Goal: Information Seeking & Learning: Learn about a topic

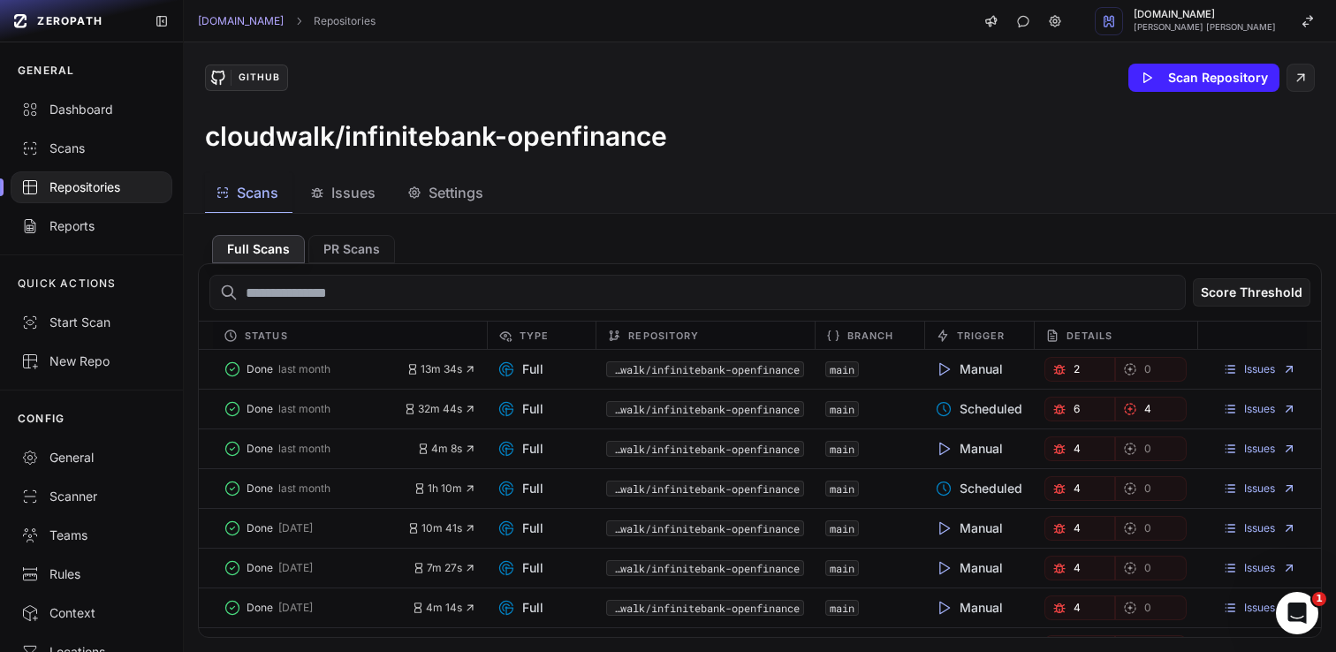
scroll to position [348, 0]
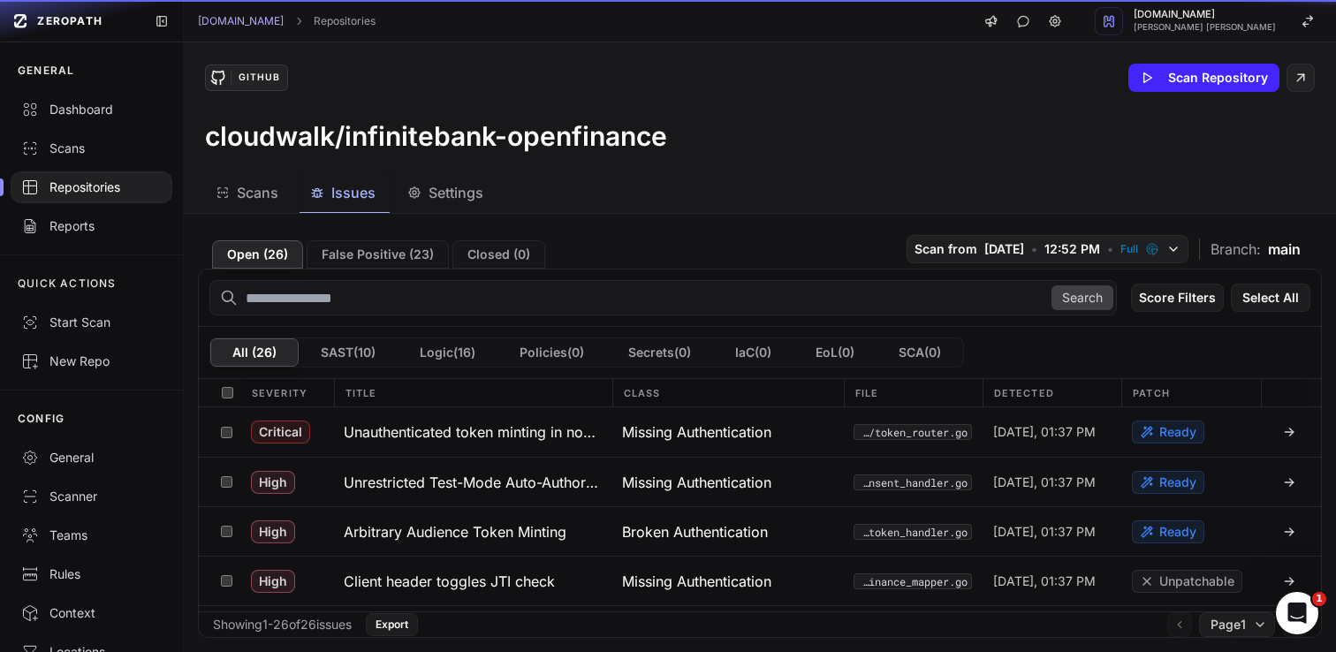
click at [357, 192] on span "Issues" at bounding box center [353, 192] width 44 height 21
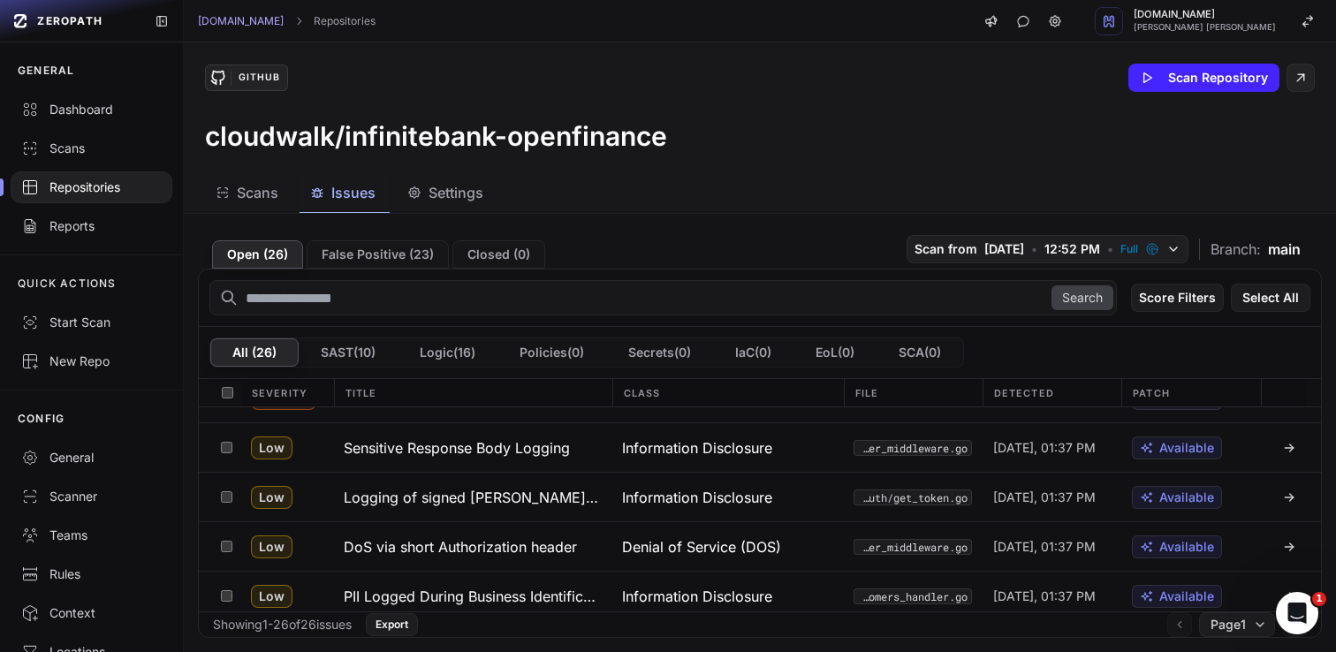
scroll to position [1082, 0]
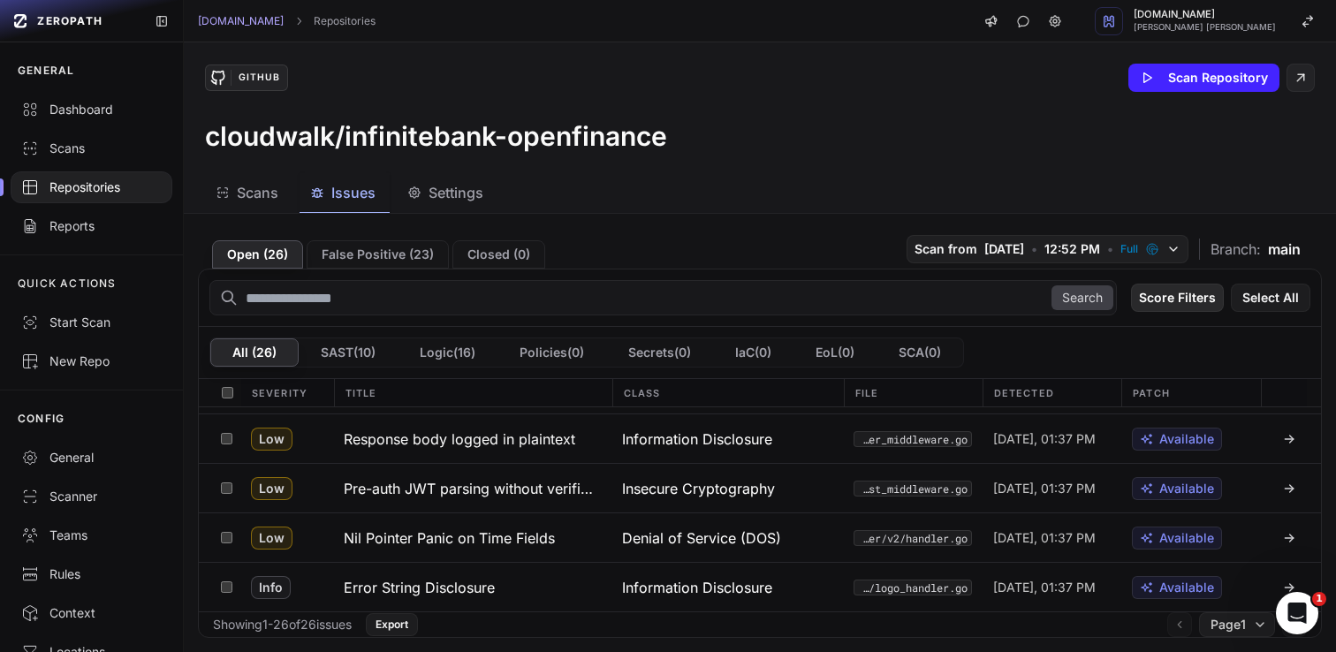
click at [1193, 295] on button "Score Filters" at bounding box center [1177, 298] width 93 height 28
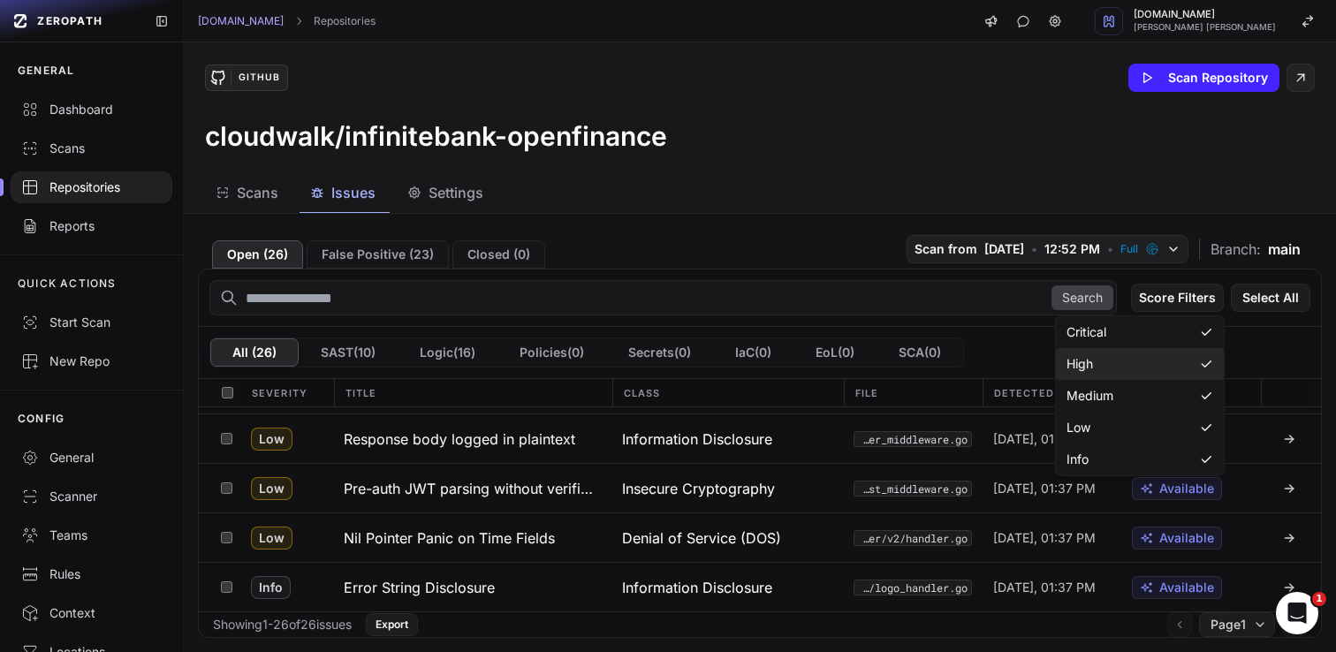
click at [1144, 358] on div "High" at bounding box center [1140, 364] width 168 height 32
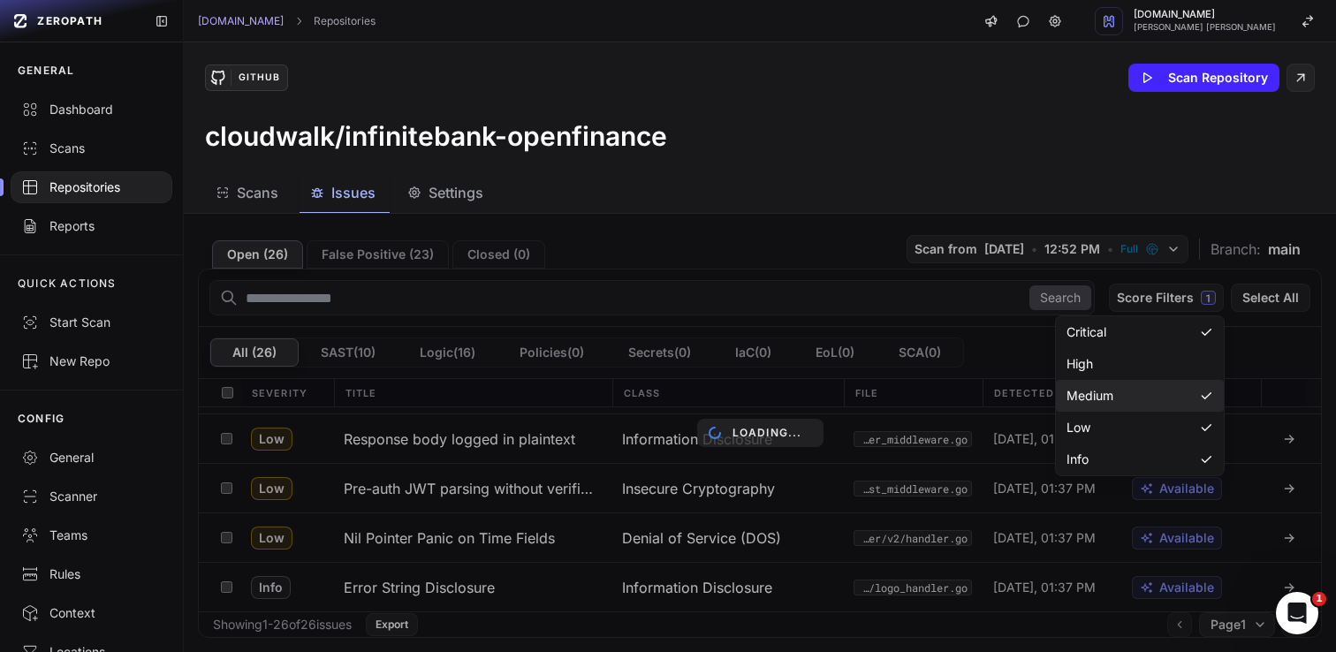
click at [1126, 385] on div "Medium" at bounding box center [1140, 396] width 168 height 32
click at [1116, 419] on div "Low" at bounding box center [1140, 428] width 168 height 32
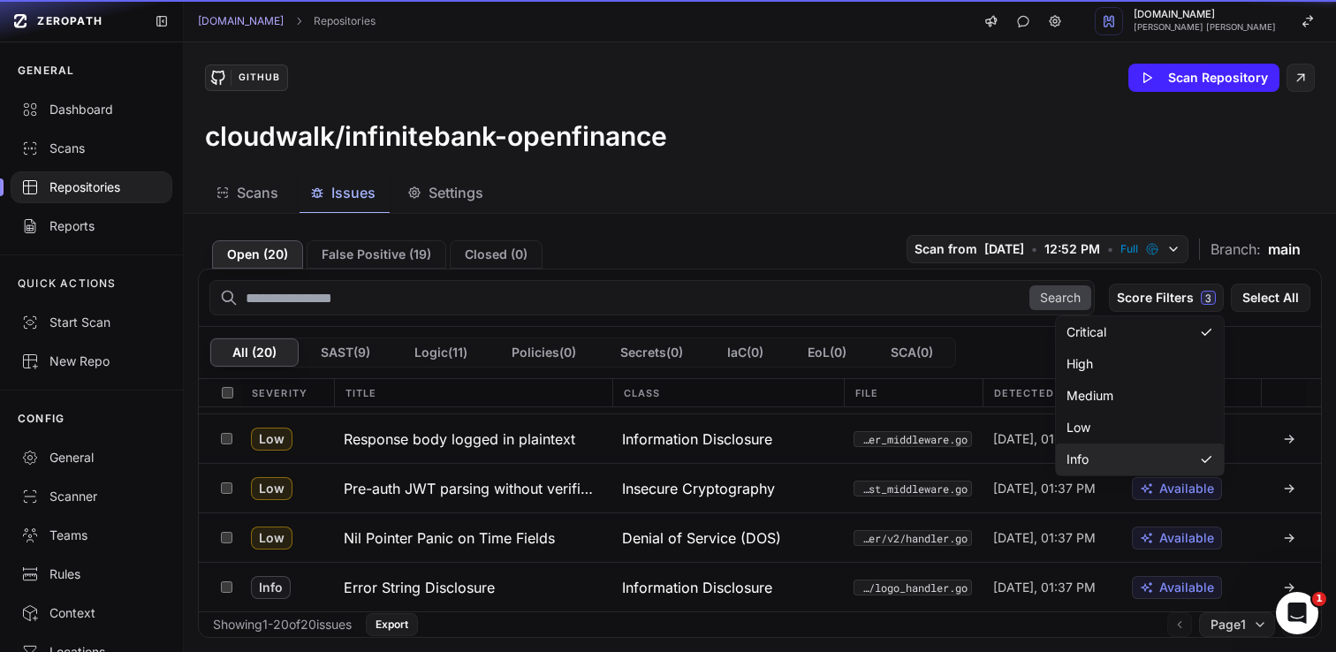
scroll to position [785, 0]
click at [1113, 446] on div "Info" at bounding box center [1140, 459] width 168 height 32
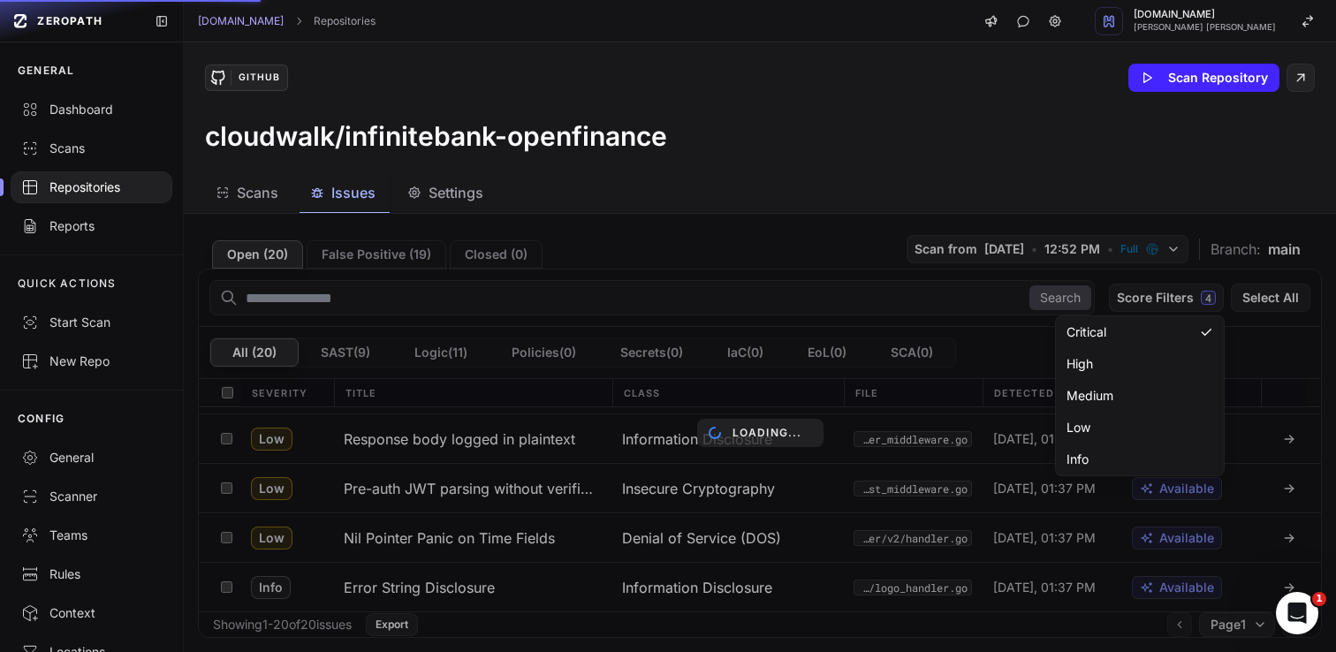
scroll to position [0, 0]
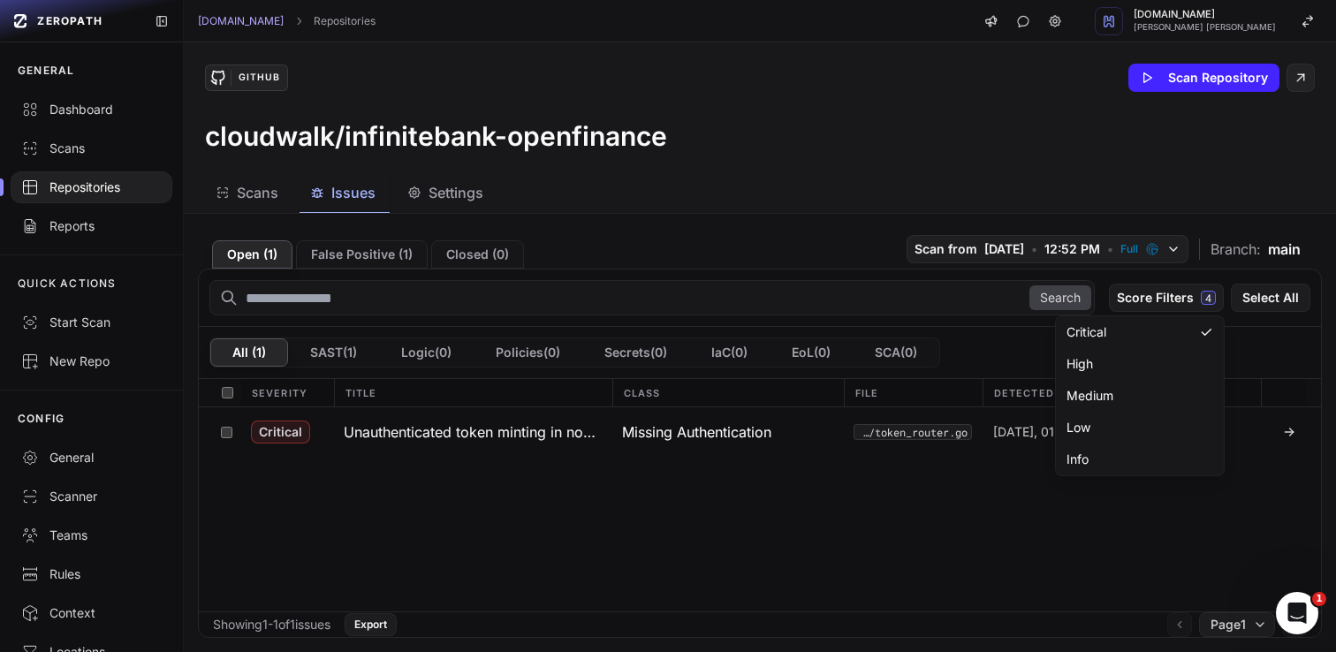
click at [1184, 190] on div "Scans Issues Settings" at bounding box center [739, 193] width 1110 height 40
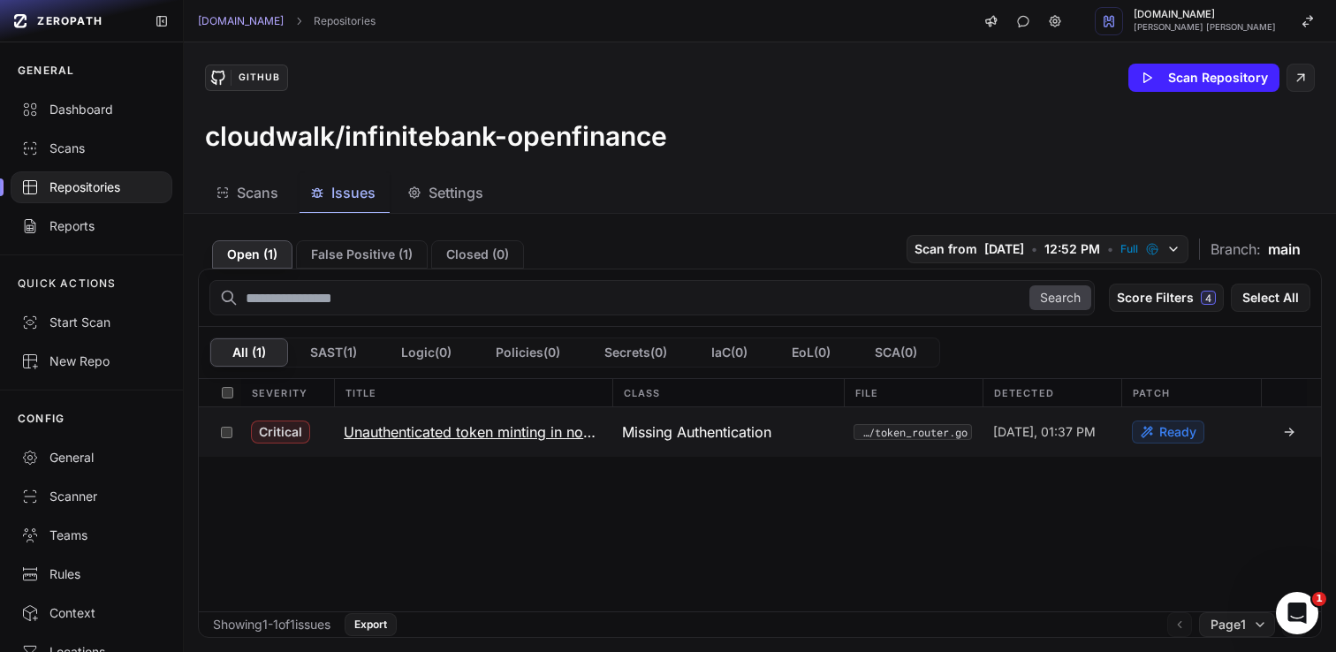
click at [556, 436] on h3 "Unauthenticated token minting in non-production" at bounding box center [472, 431] width 257 height 21
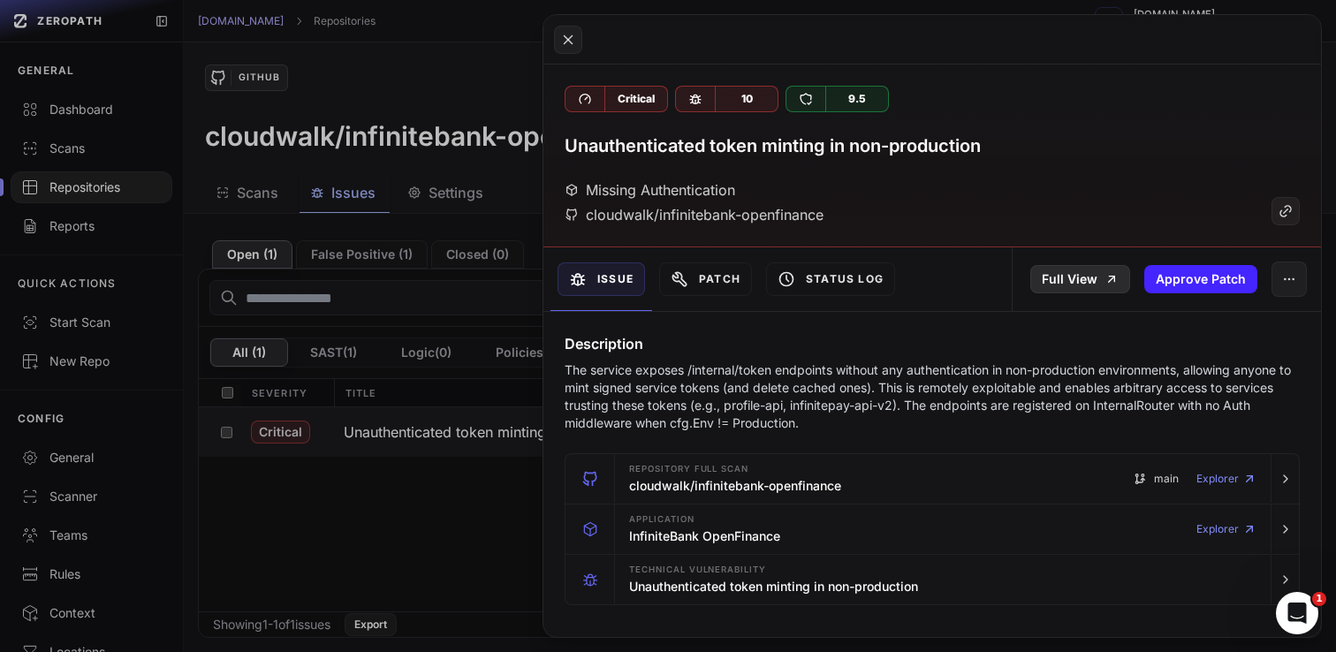
click at [1099, 280] on link "Full View" at bounding box center [1080, 279] width 100 height 28
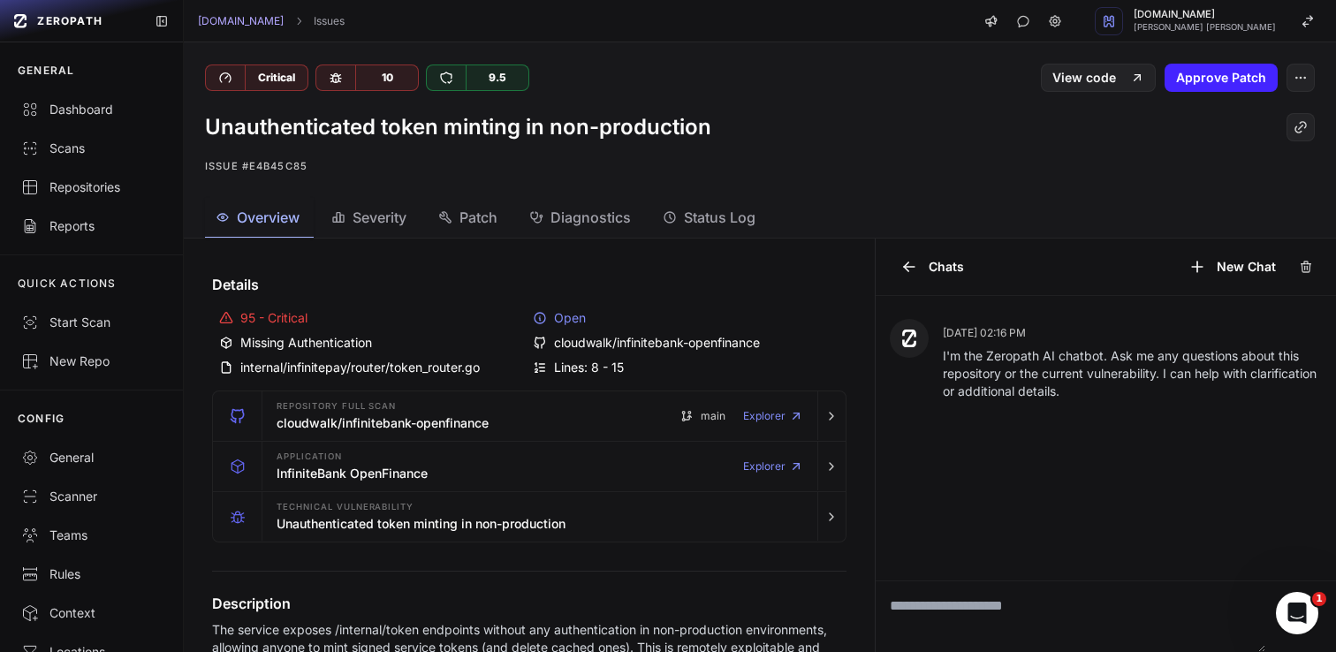
click at [655, 130] on h1 "Unauthenticated token minting in non-production" at bounding box center [458, 127] width 506 height 28
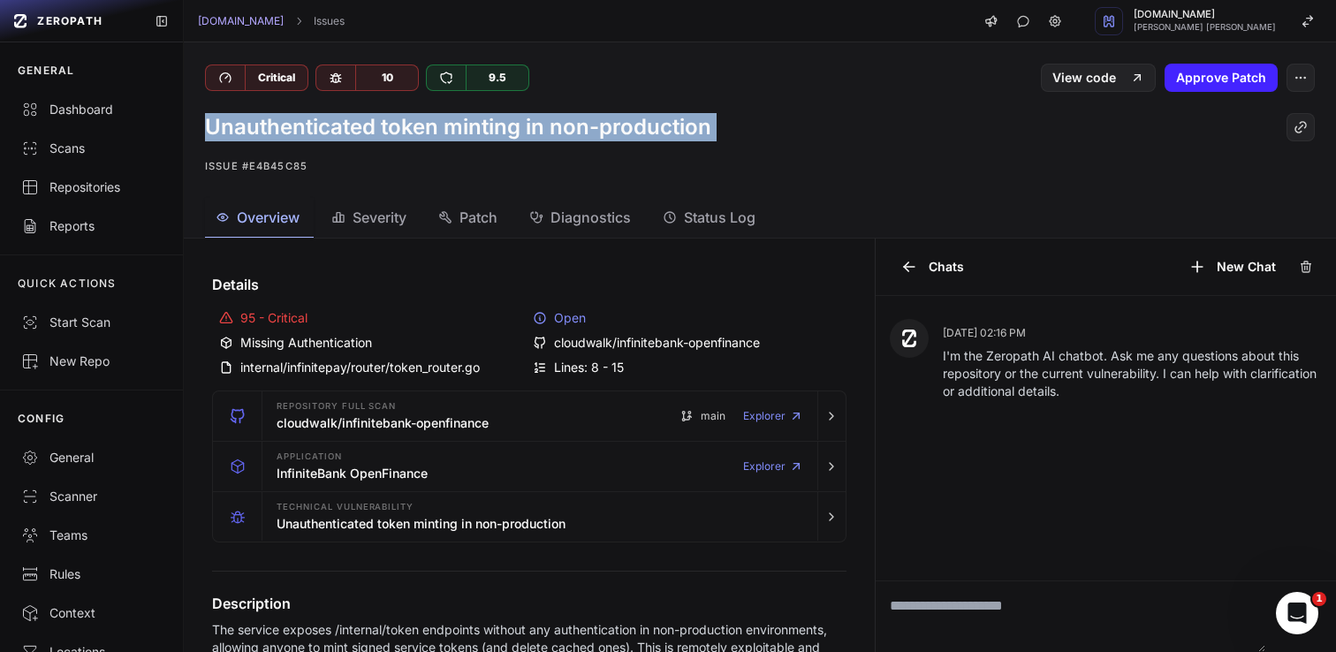
click at [655, 130] on h1 "Unauthenticated token minting in non-production" at bounding box center [458, 127] width 506 height 28
copy div "Unauthenticated token minting in non-production"
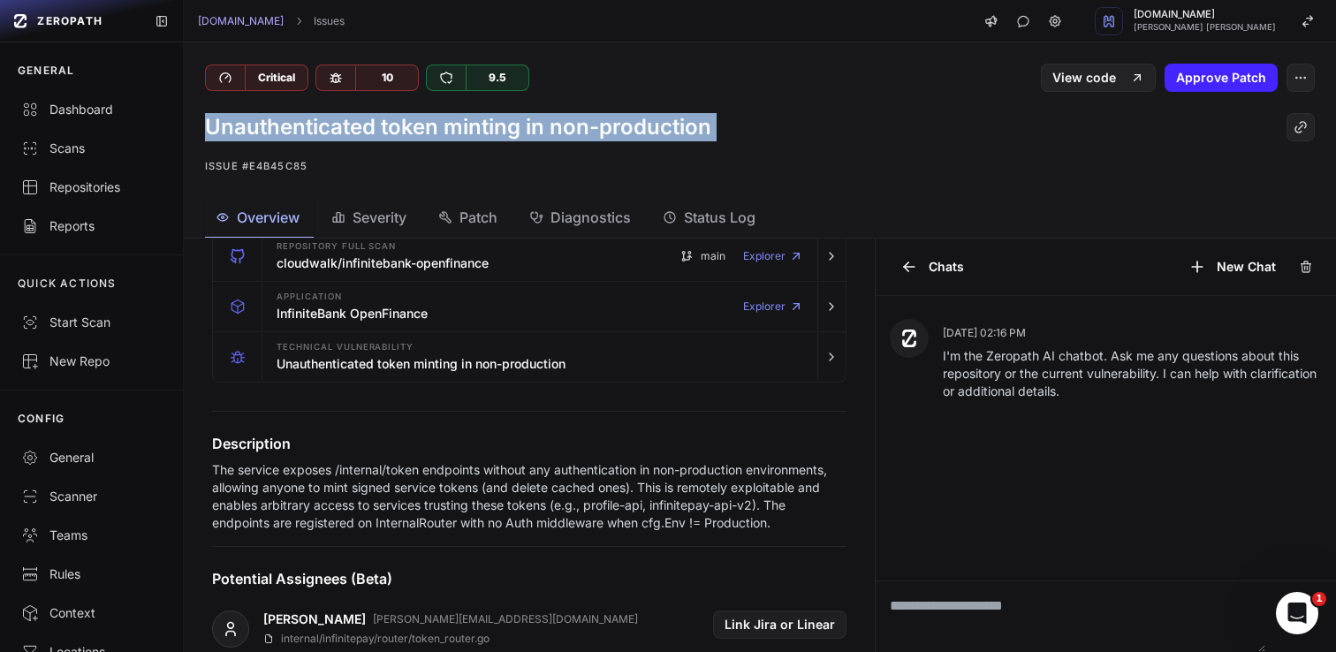
scroll to position [296, 0]
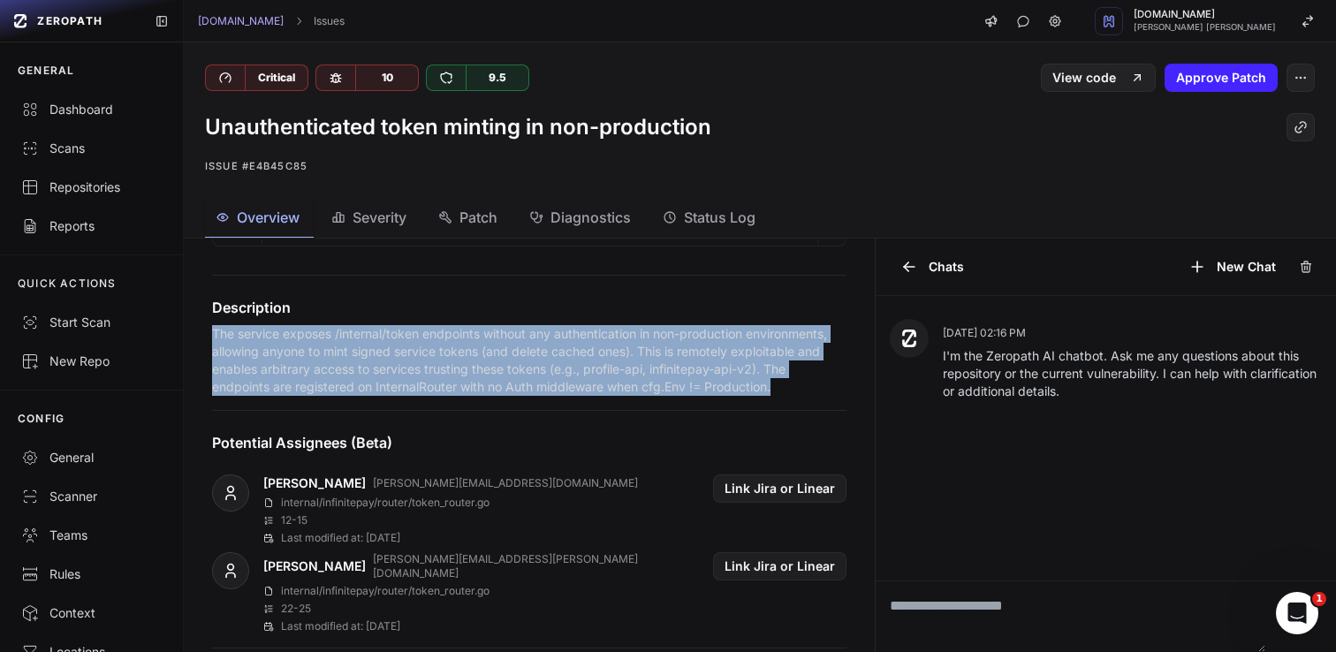
drag, startPoint x: 783, startPoint y: 390, endPoint x: 206, endPoint y: 339, distance: 579.1
click at [206, 339] on div "Description The service exposes /internal/token endpoints without any authentic…" at bounding box center [529, 346] width 677 height 99
copy p "The service exposes /internal/token endpoints without any authentication in non…"
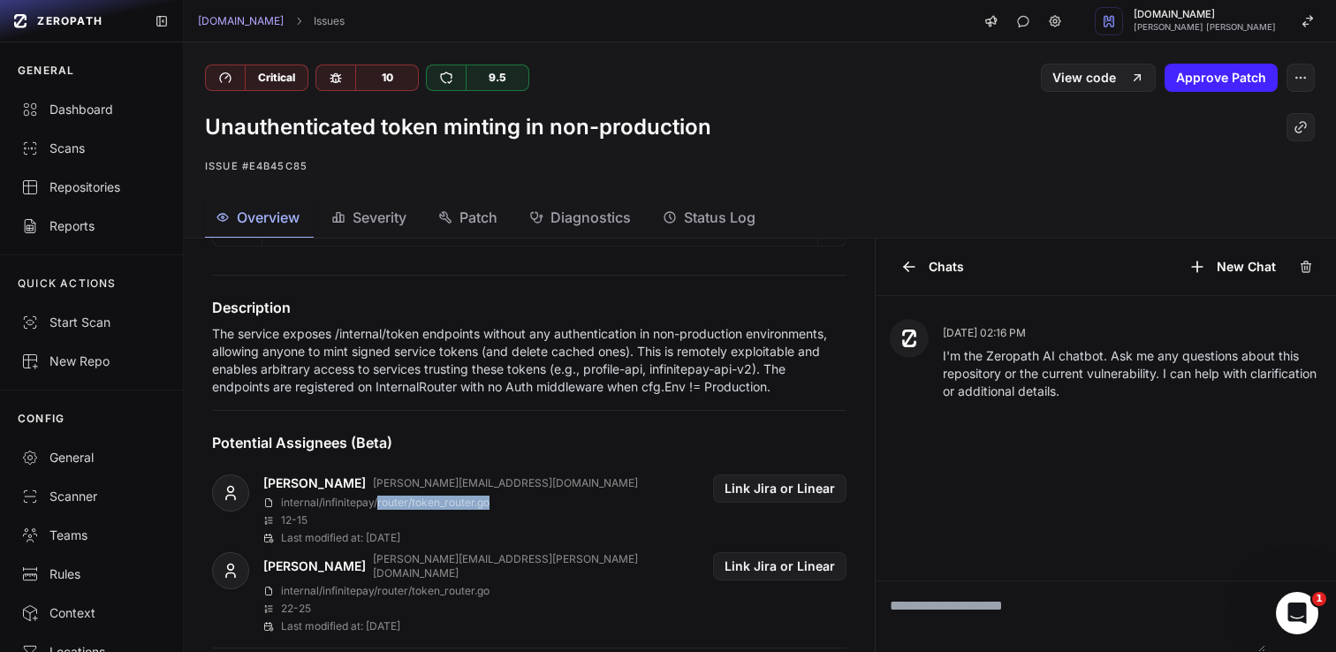
drag, startPoint x: 504, startPoint y: 505, endPoint x: 379, endPoint y: 508, distance: 125.5
click at [379, 508] on div "internal/infinitepay/router/token_router.go" at bounding box center [450, 503] width 375 height 14
copy p "router/token_router.go"
